Goal: Task Accomplishment & Management: Complete application form

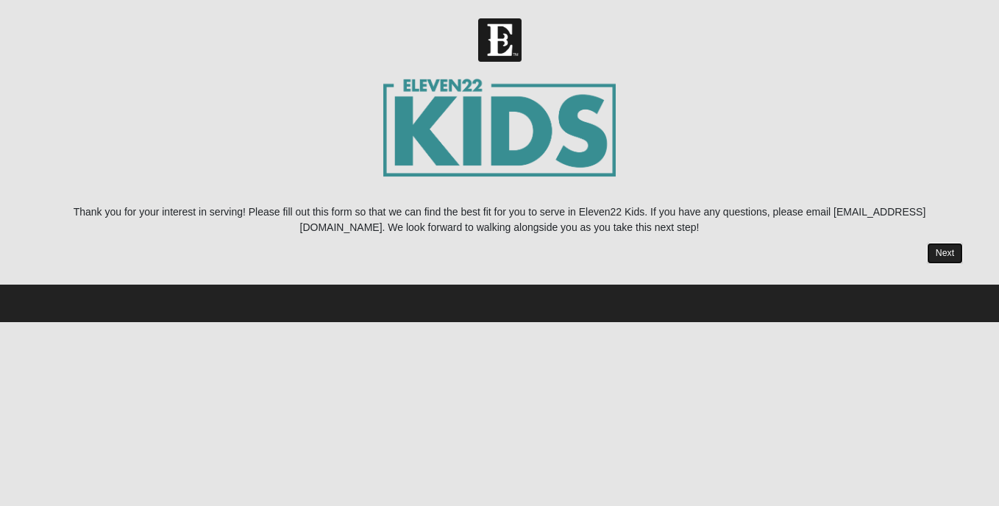
click at [943, 251] on link "Next" at bounding box center [945, 253] width 36 height 21
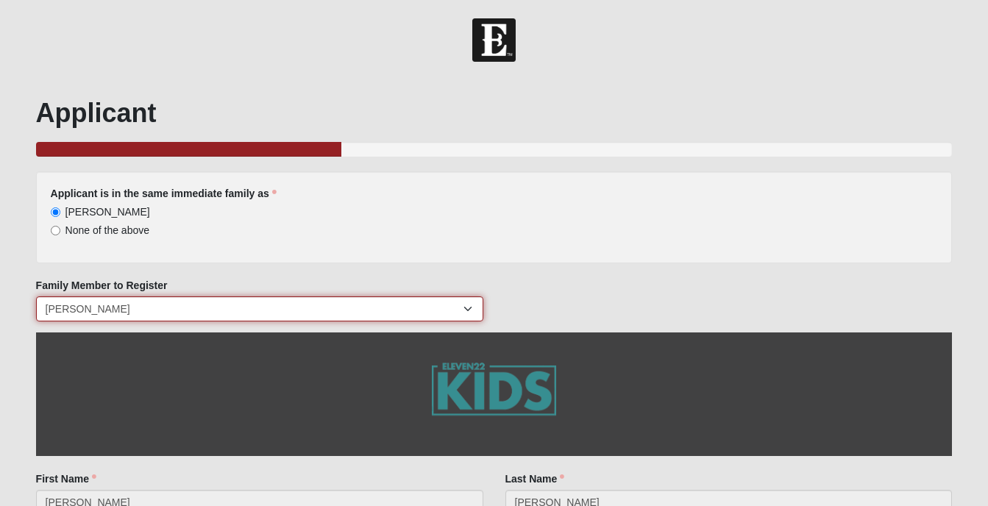
click at [469, 308] on select "[PERSON_NAME] [PERSON_NAME]" at bounding box center [259, 309] width 447 height 25
select select "384260"
click at [36, 297] on select "[PERSON_NAME] [PERSON_NAME]" at bounding box center [259, 309] width 447 height 25
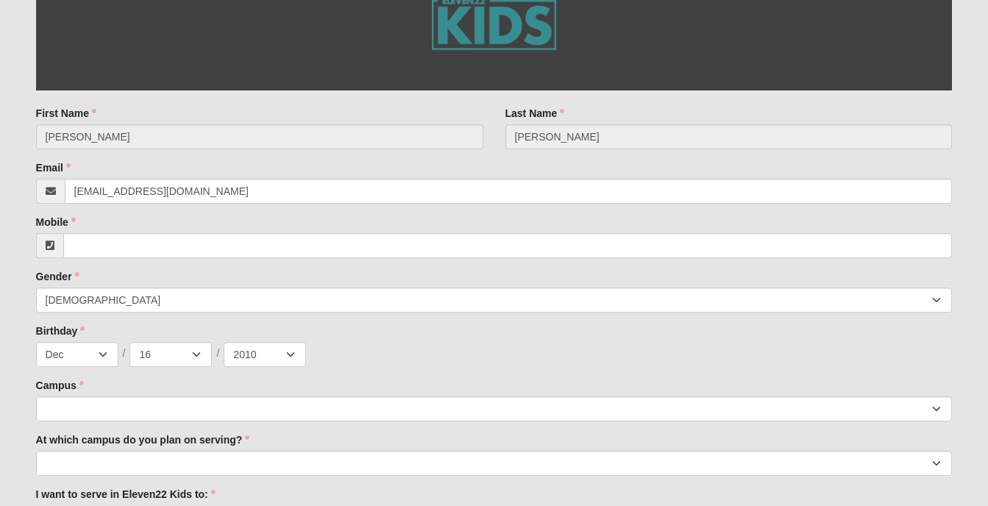
scroll to position [368, 0]
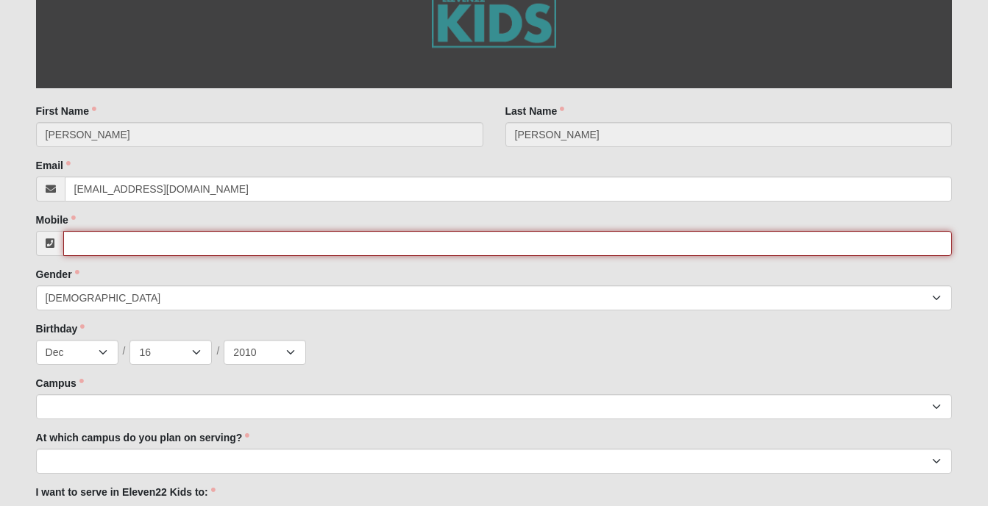
drag, startPoint x: 130, startPoint y: 246, endPoint x: 150, endPoint y: 248, distance: 20.0
click at [130, 246] on input "Mobile" at bounding box center [508, 243] width 890 height 25
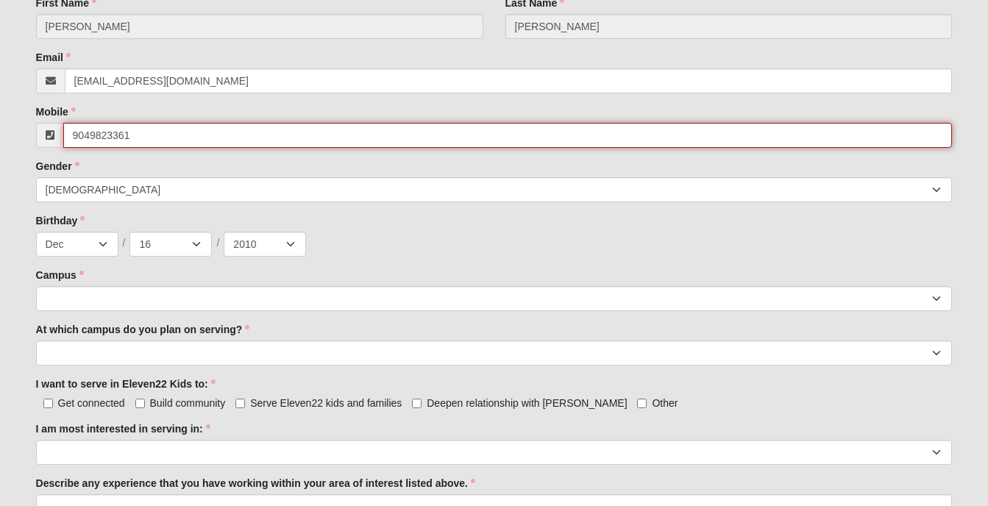
scroll to position [515, 0]
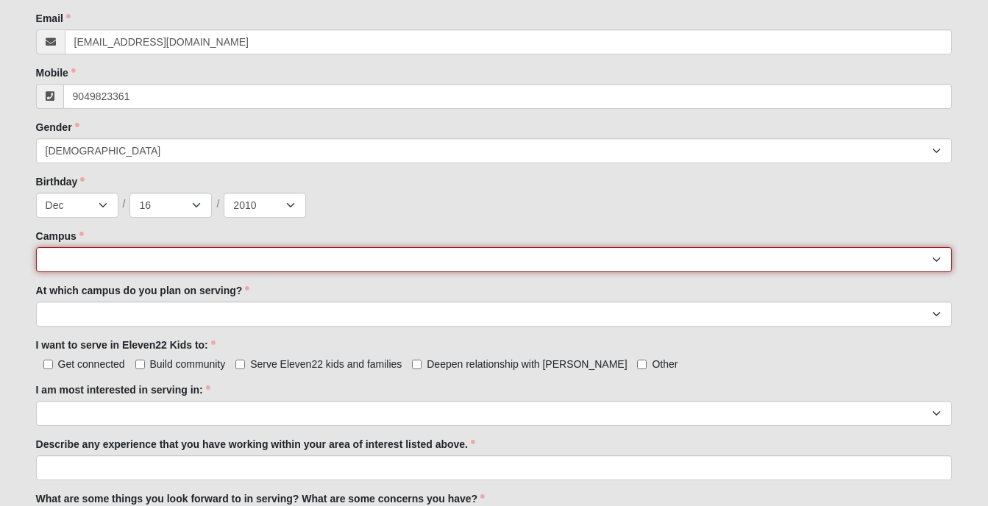
type input "[PHONE_NUMBER]"
click at [107, 255] on select "[GEOGRAPHIC_DATA] [GEOGRAPHIC_DATA] (Coming Soon) Eleven22 Online [PERSON_NAME]…" at bounding box center [494, 259] width 917 height 25
select select "11"
click at [36, 247] on select "[GEOGRAPHIC_DATA] [GEOGRAPHIC_DATA] (Coming Soon) Eleven22 Online [PERSON_NAME]…" at bounding box center [494, 259] width 917 height 25
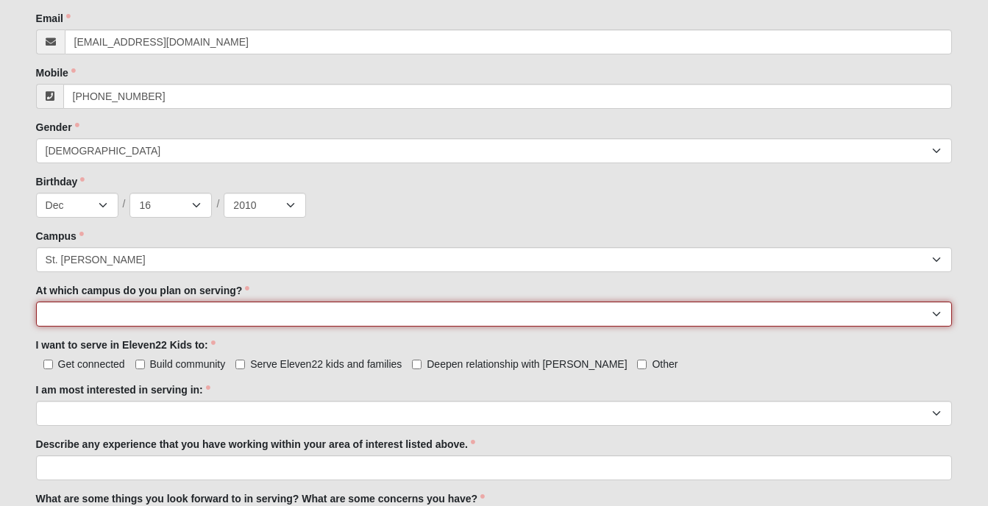
click at [102, 316] on select "[GEOGRAPHIC_DATA] [PERSON_NAME][GEOGRAPHIC_DATA] [GEOGRAPHIC_DATA] [GEOGRAPHIC_…" at bounding box center [494, 314] width 917 height 25
select select "St. [PERSON_NAME]"
click at [36, 302] on select "[GEOGRAPHIC_DATA] [PERSON_NAME][GEOGRAPHIC_DATA] [GEOGRAPHIC_DATA] [GEOGRAPHIC_…" at bounding box center [494, 314] width 917 height 25
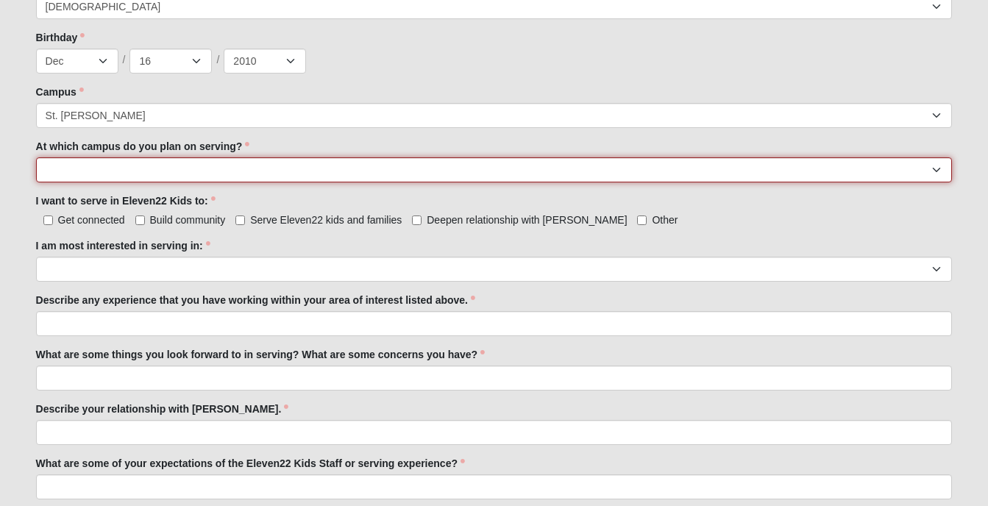
scroll to position [662, 0]
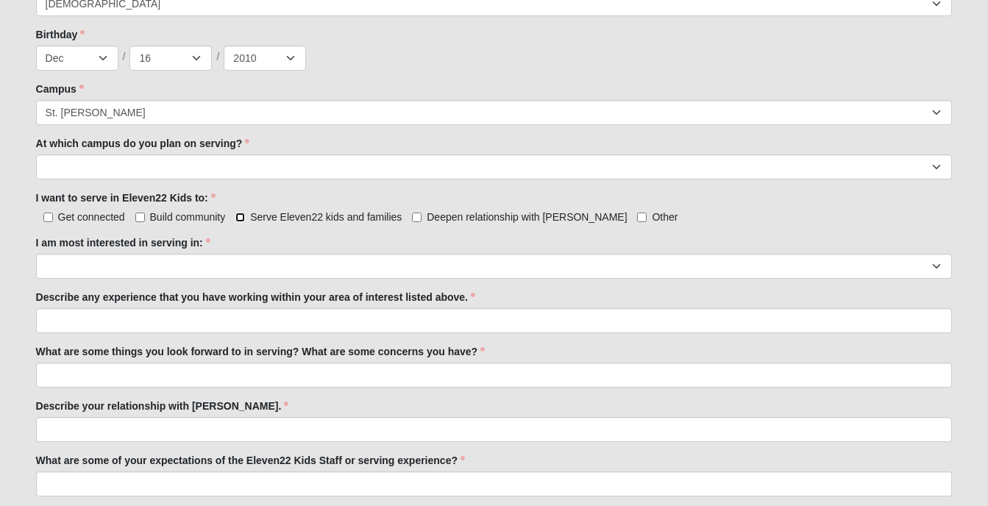
click at [238, 214] on input "Serve Eleven22 kids and families" at bounding box center [240, 218] width 10 height 10
checkbox input "true"
click at [417, 216] on input "Deepen relationship with [PERSON_NAME]" at bounding box center [417, 218] width 10 height 10
checkbox input "true"
click at [138, 214] on input "Build community" at bounding box center [140, 218] width 10 height 10
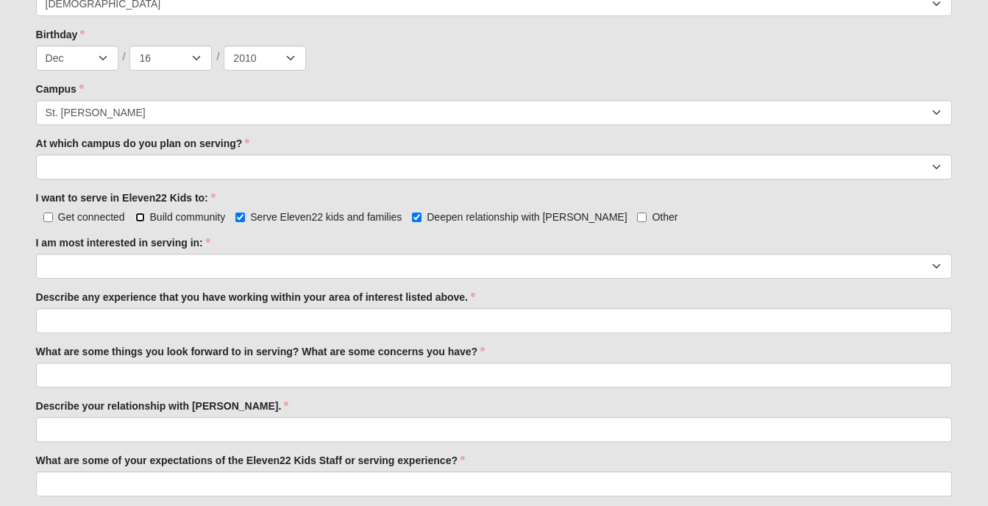
checkbox input "true"
click at [45, 214] on input "Get connected" at bounding box center [48, 218] width 10 height 10
checkbox input "true"
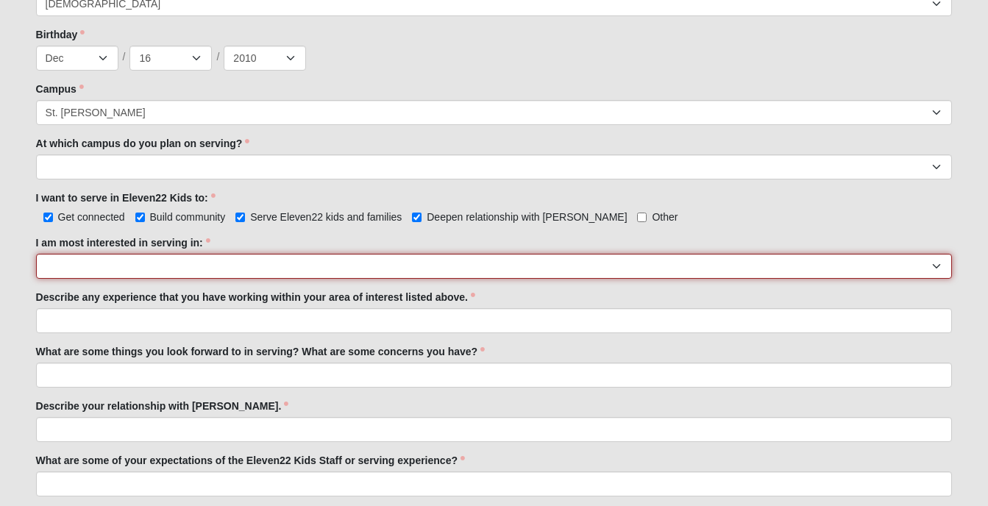
click at [172, 267] on select "Registration Tour Guide Preschool Disciple Group Leader Elementary Disciple Gro…" at bounding box center [494, 266] width 917 height 25
select select "Preschool Disciple Group Leader"
click at [36, 254] on select "Registration Tour Guide Preschool Disciple Group Leader Elementary Disciple Gro…" at bounding box center [494, 266] width 917 height 25
click at [212, 268] on select "Registration Tour Guide Preschool Disciple Group Leader Elementary Disciple Gro…" at bounding box center [494, 266] width 917 height 25
click at [202, 269] on select "Registration Tour Guide Preschool Disciple Group Leader Elementary Disciple Gro…" at bounding box center [494, 266] width 917 height 25
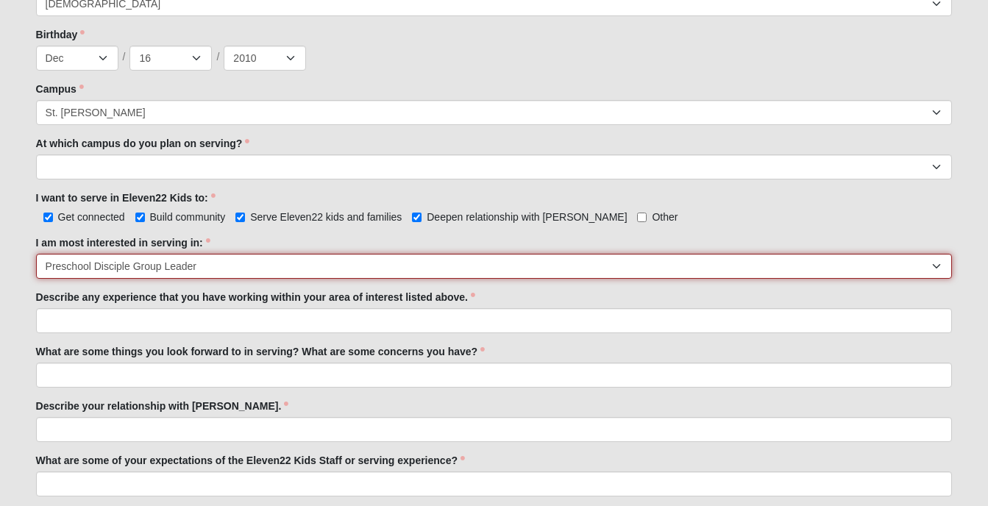
click at [202, 266] on select "Registration Tour Guide Preschool Disciple Group Leader Elementary Disciple Gro…" at bounding box center [494, 266] width 917 height 25
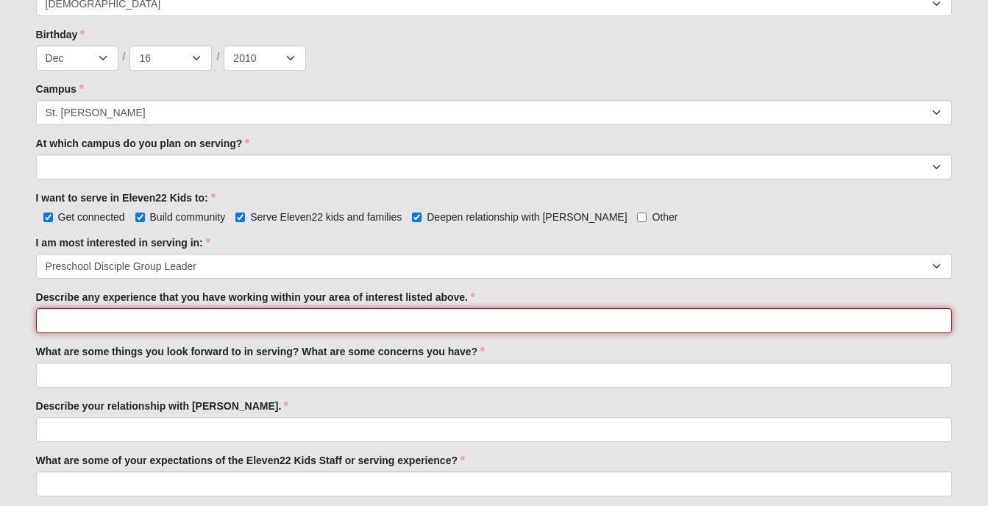
drag, startPoint x: 131, startPoint y: 321, endPoint x: 140, endPoint y: 317, distance: 9.6
click at [131, 321] on input "Describe any experience that you have working within your area of interest list…" at bounding box center [494, 320] width 917 height 25
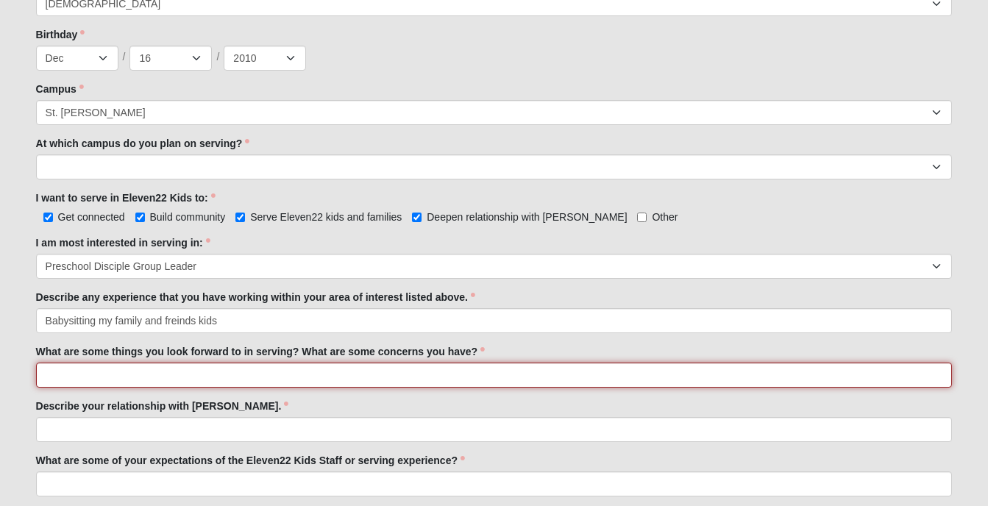
click at [132, 379] on input "What are some things you look forward to in serving? What are some concerns you…" at bounding box center [494, 375] width 917 height 25
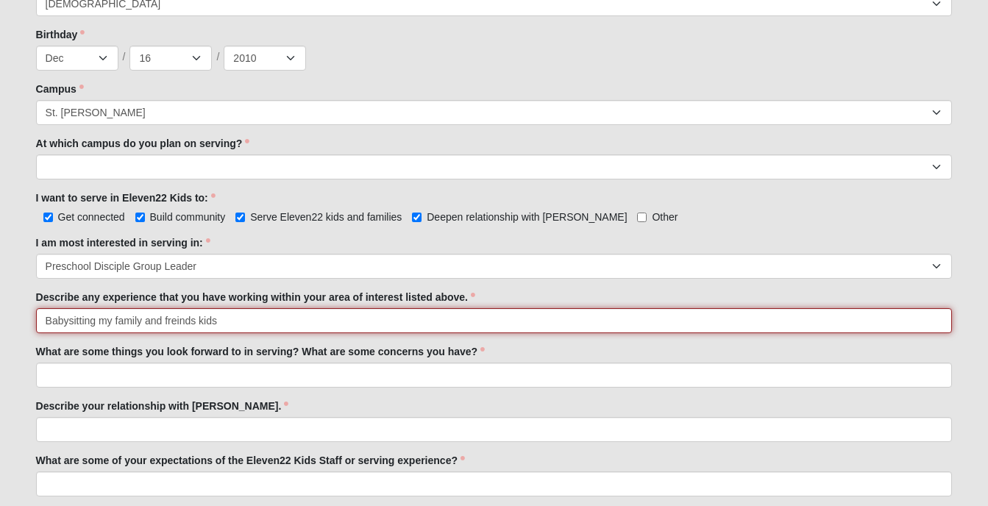
click at [161, 321] on input "Babysitting my family and freinds kids" at bounding box center [494, 320] width 917 height 25
click at [280, 319] on input "Babysitting my family and my moms freinds kids" at bounding box center [494, 320] width 917 height 25
type input "Babysitting my family and my moms freinds kids"
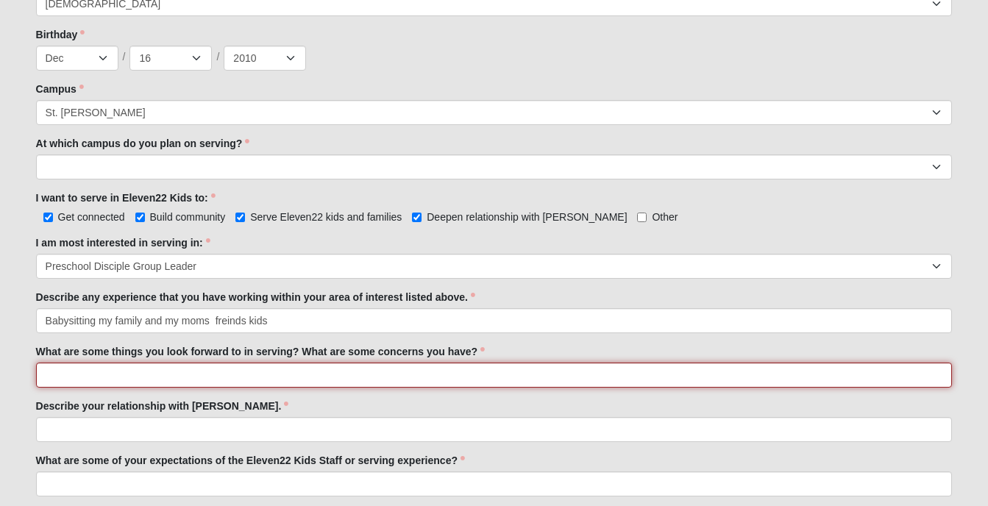
click at [130, 380] on input "What are some things you look forward to in serving? What are some concerns you…" at bounding box center [494, 375] width 917 height 25
type input "Hanging out with the little kids, playing and talking about [PERSON_NAME]"
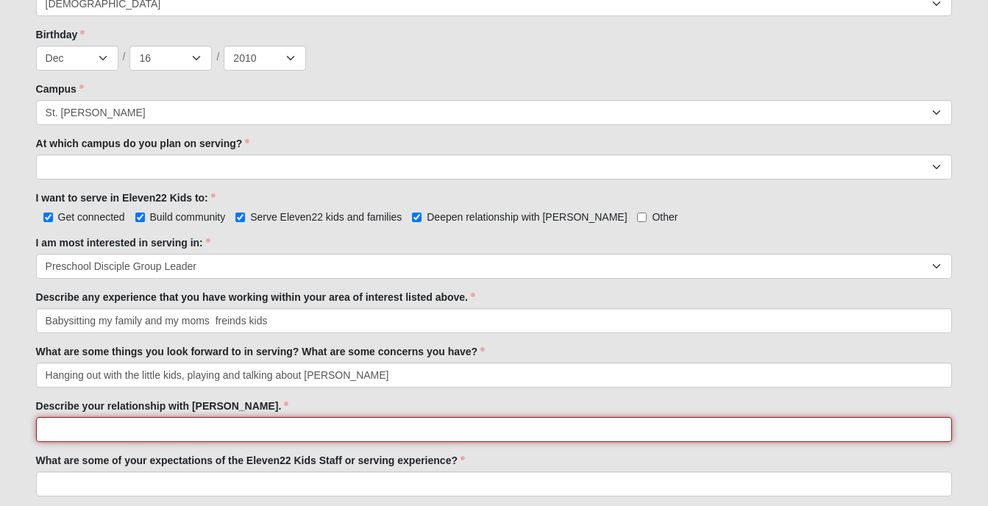
click at [114, 428] on input "Describe your relationship with [PERSON_NAME]." at bounding box center [494, 429] width 917 height 25
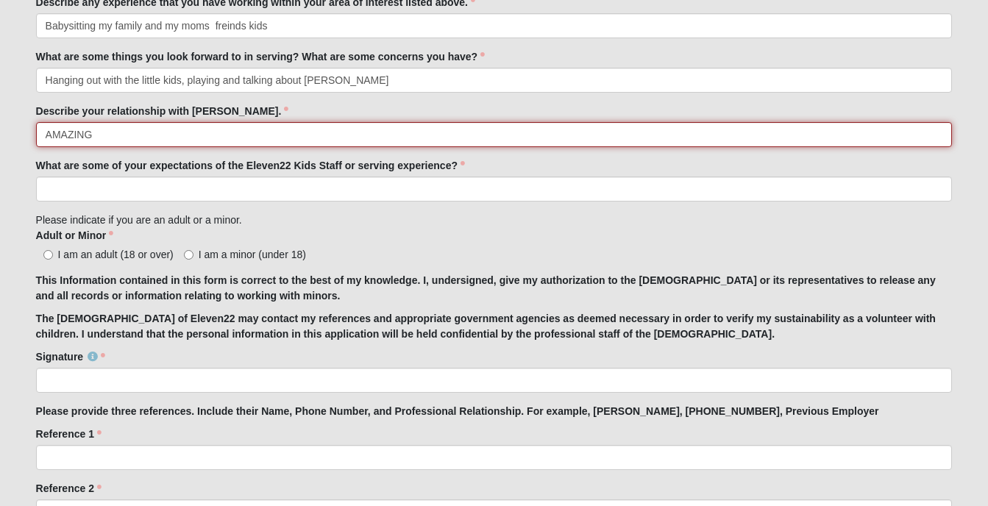
scroll to position [1030, 0]
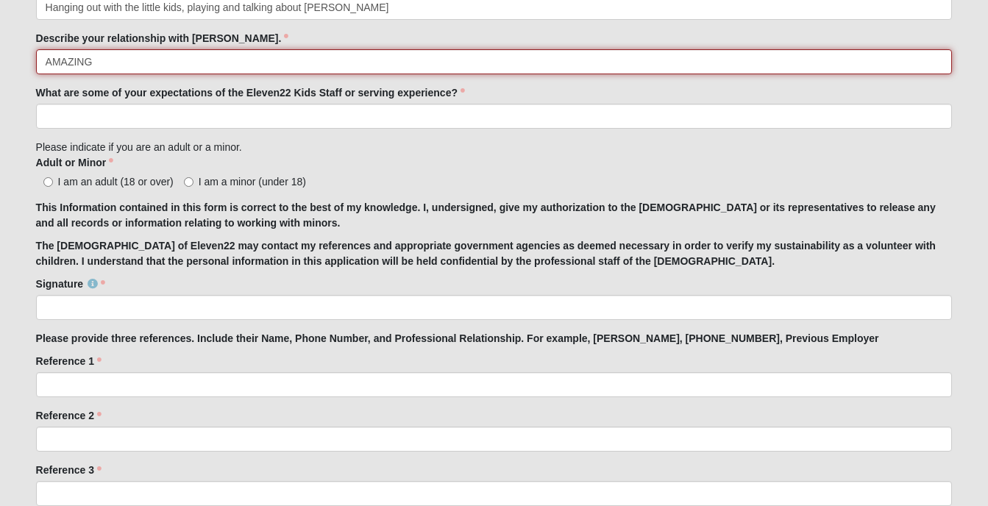
type input "AMAZING"
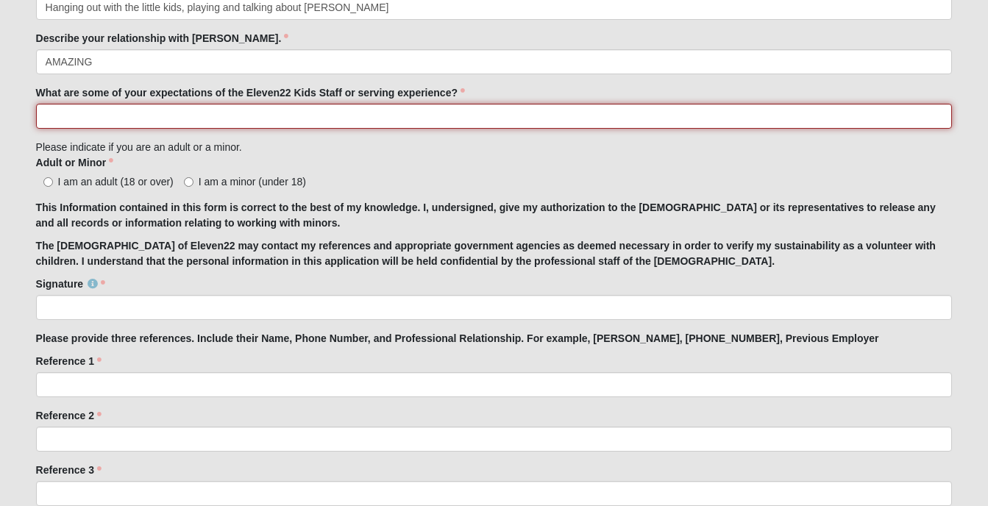
click at [166, 118] on input "What are some of your expectations of the Eleven22 Kids Staff or serving experi…" at bounding box center [494, 116] width 917 height 25
type input "To spend time with younger kids, it makes me so happy. and to obtain service ho…"
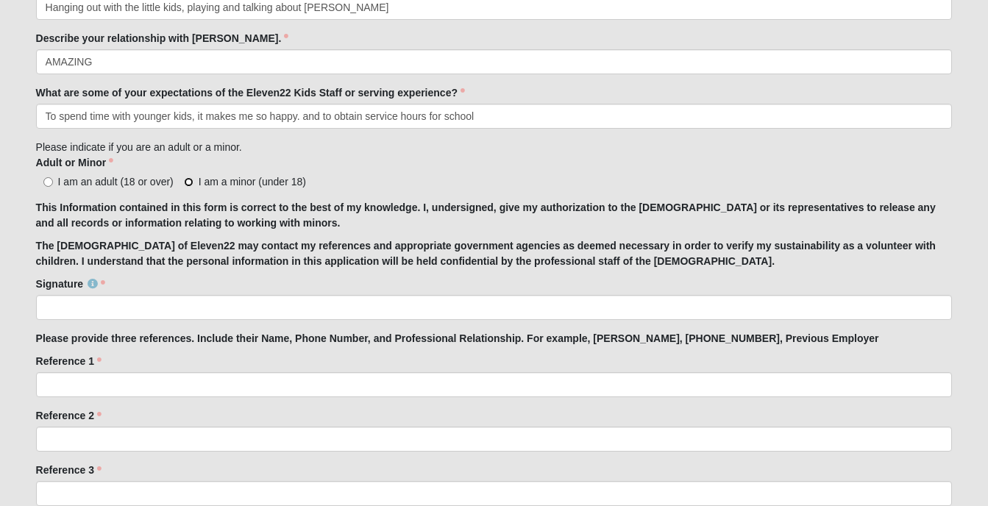
drag, startPoint x: 184, startPoint y: 180, endPoint x: 240, endPoint y: 190, distance: 56.9
click at [184, 179] on input "I am a minor (under 18)" at bounding box center [189, 182] width 10 height 10
radio input "true"
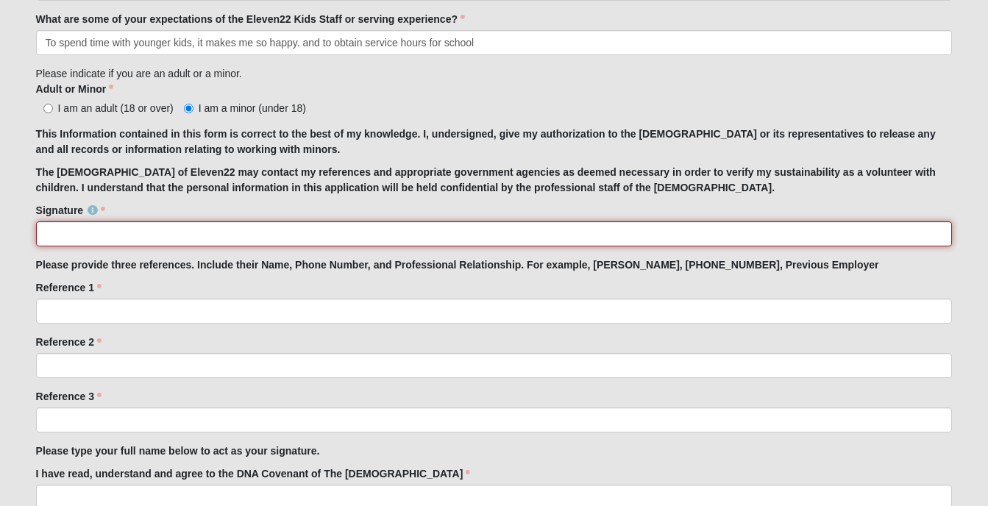
click at [91, 235] on input "Signature" at bounding box center [494, 233] width 917 height 25
type input "[PERSON_NAME]"
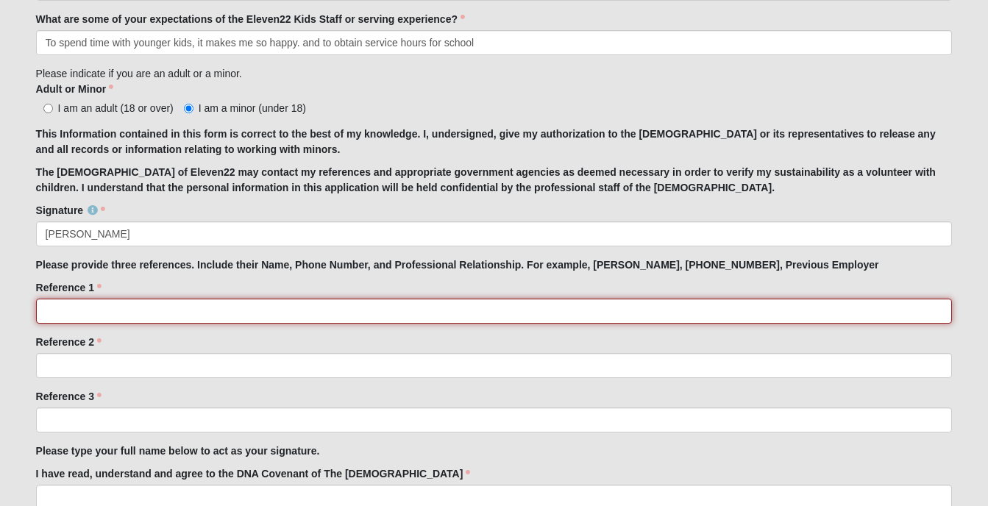
click at [104, 312] on input "Reference 1" at bounding box center [494, 311] width 917 height 25
type input "[PERSON_NAME] my mom, [PHONE_NUMBER]"
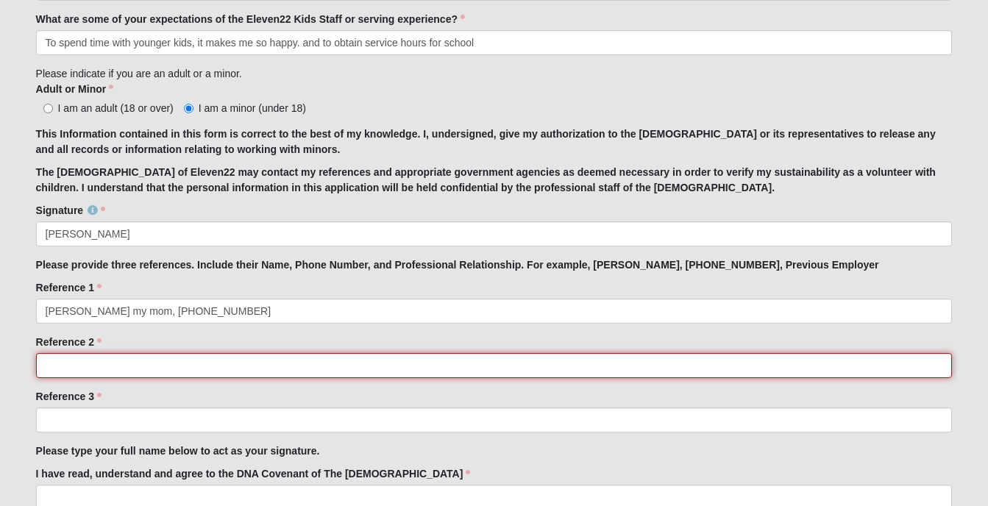
click at [100, 368] on input "Reference 2" at bounding box center [494, 365] width 917 height 25
type input "[PERSON_NAME] my Dad 9045882451"
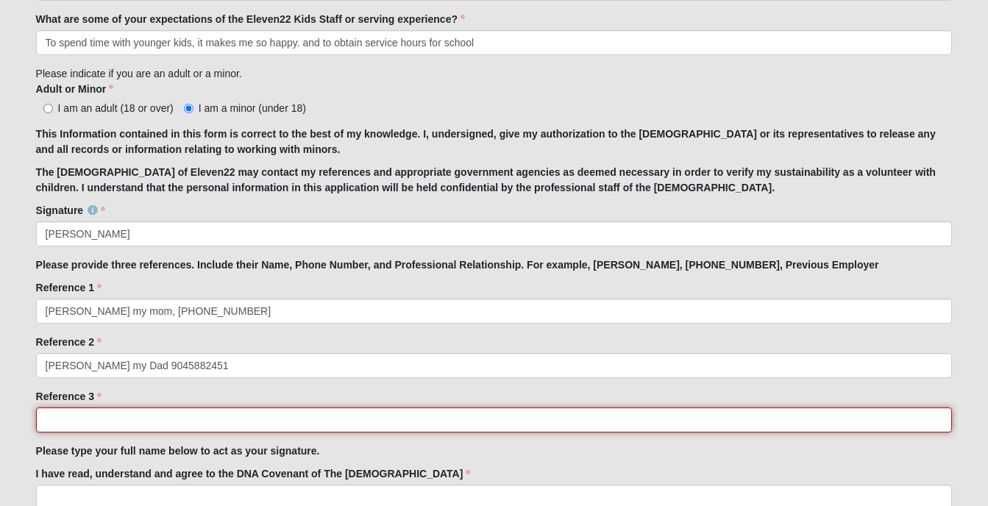
click at [162, 423] on input "Reference 3" at bounding box center [494, 420] width 917 height 25
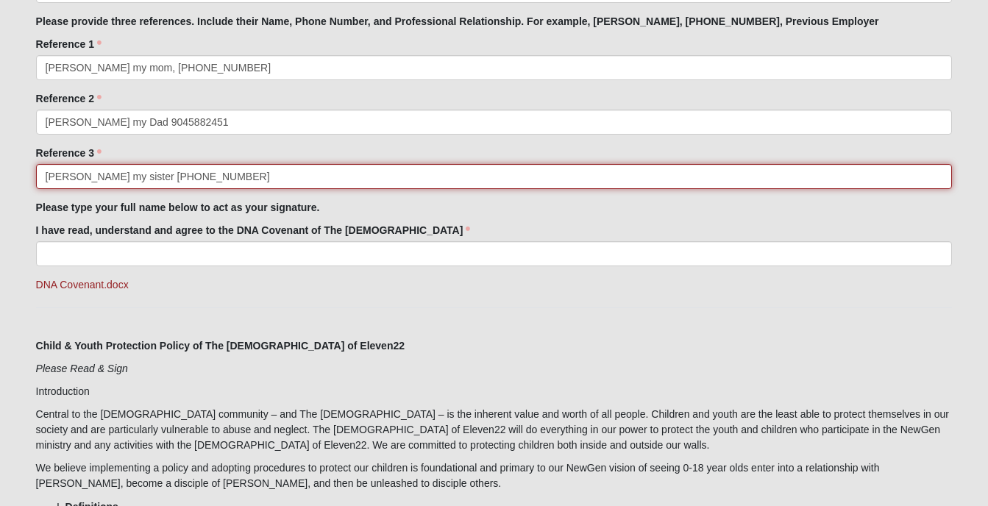
scroll to position [1472, 0]
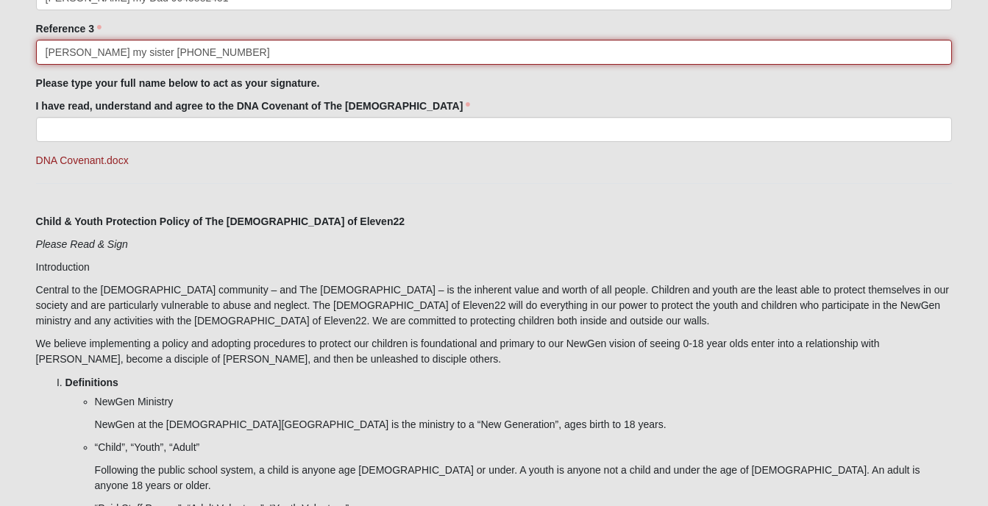
type input "[PERSON_NAME] my sister [PHONE_NUMBER]"
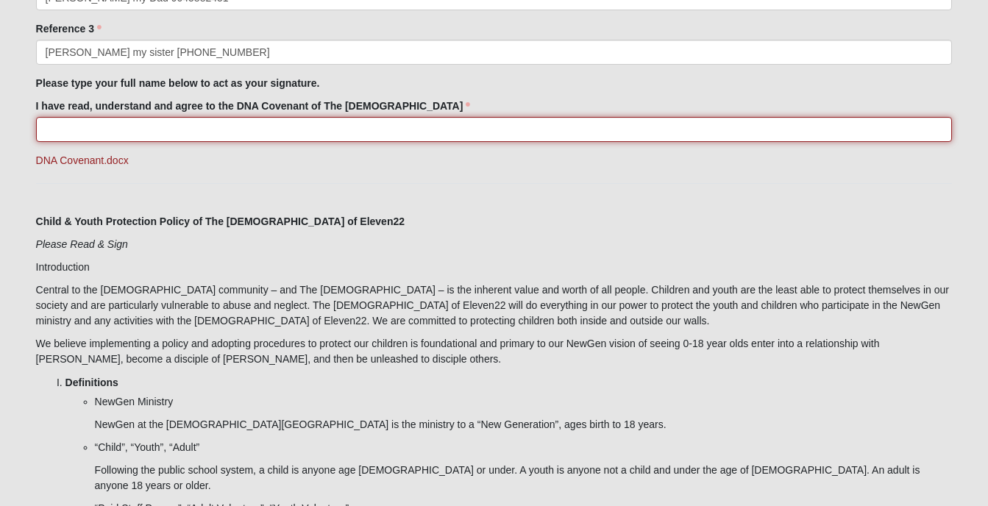
click at [118, 124] on input "I have read, understand and agree to the DNA Covenant of The [DEMOGRAPHIC_DATA]" at bounding box center [494, 129] width 917 height 25
type input "[PERSON_NAME]"
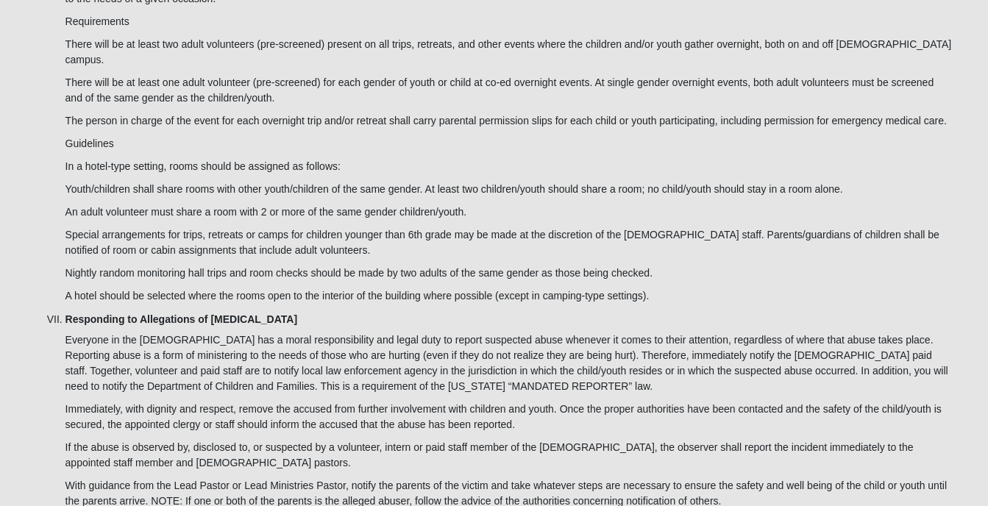
scroll to position [4414, 0]
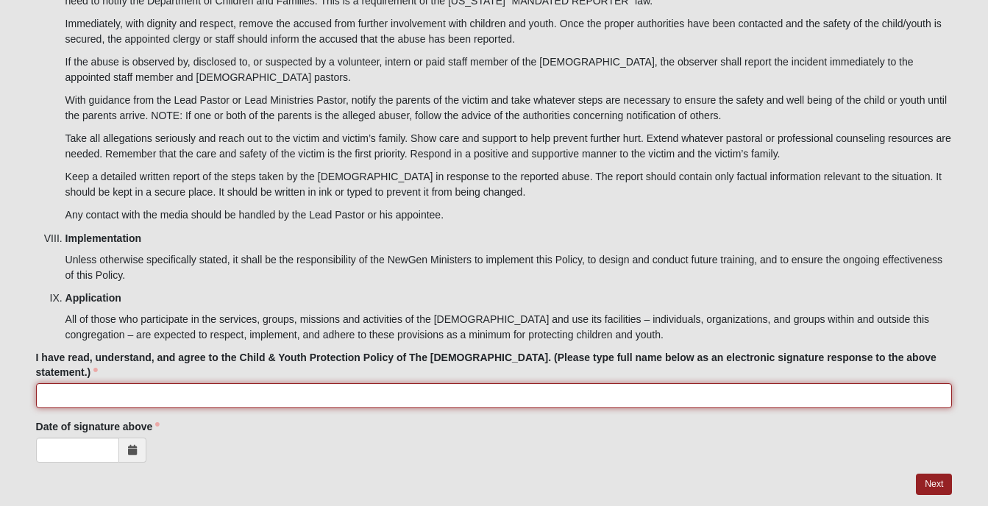
drag, startPoint x: 153, startPoint y: 349, endPoint x: 161, endPoint y: 348, distance: 8.1
click at [158, 383] on input "I have read, understand, and agree to the Child & Youth Protection Policy of Th…" at bounding box center [494, 395] width 917 height 25
type input "[PERSON_NAME]"
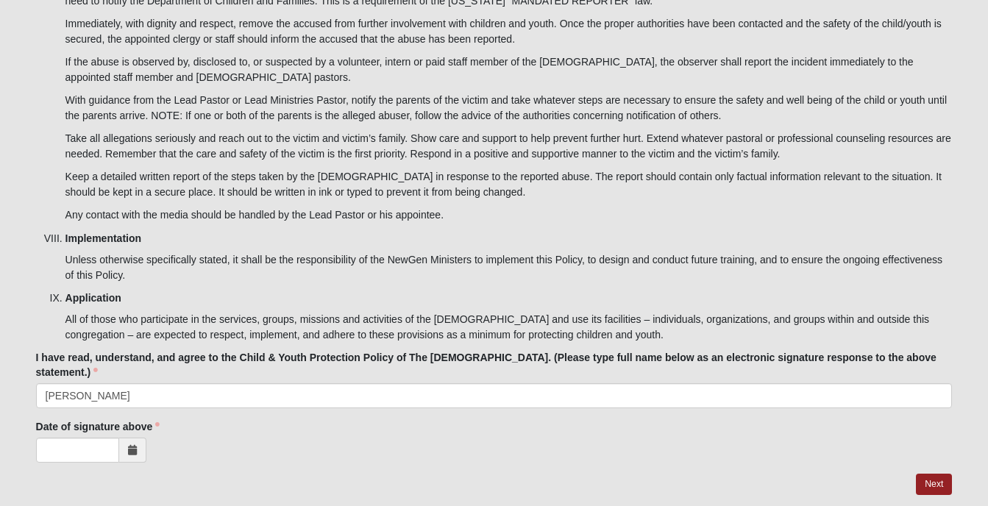
click at [132, 445] on icon at bounding box center [132, 450] width 9 height 10
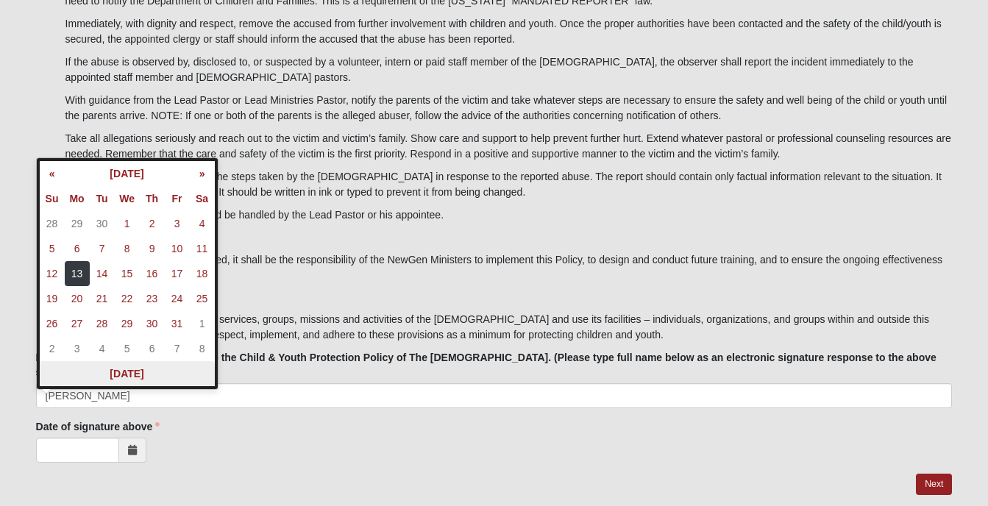
drag, startPoint x: 127, startPoint y: 375, endPoint x: 215, endPoint y: 364, distance: 89.1
click at [127, 375] on th "[DATE]" at bounding box center [127, 373] width 175 height 25
type input "[DATE]"
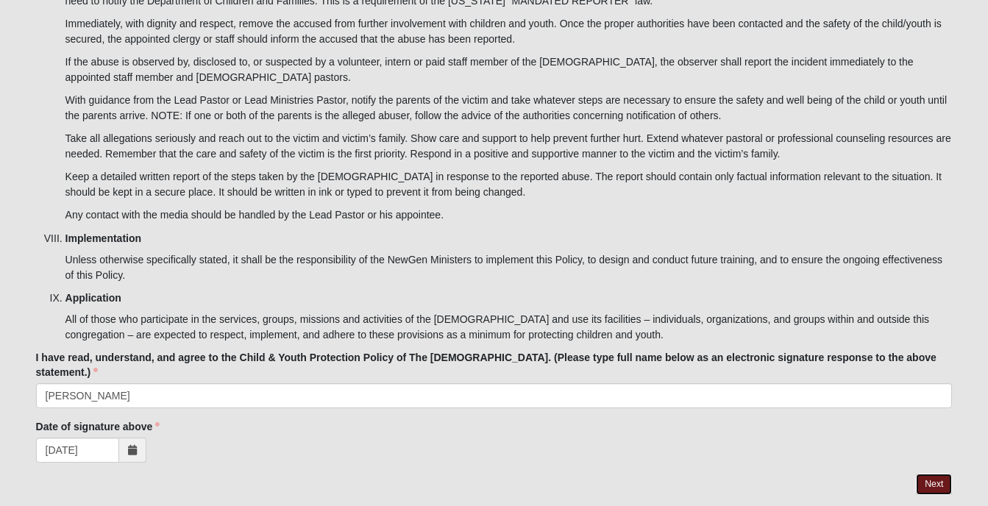
click at [943, 474] on link "Next" at bounding box center [934, 484] width 36 height 21
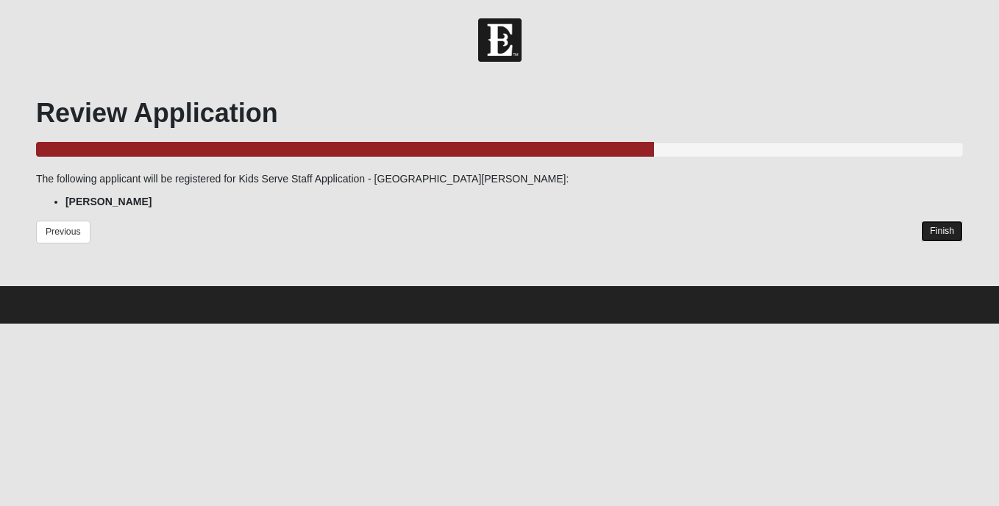
click at [949, 234] on link "Finish" at bounding box center [942, 231] width 42 height 21
